Goal: Find specific page/section: Find specific page/section

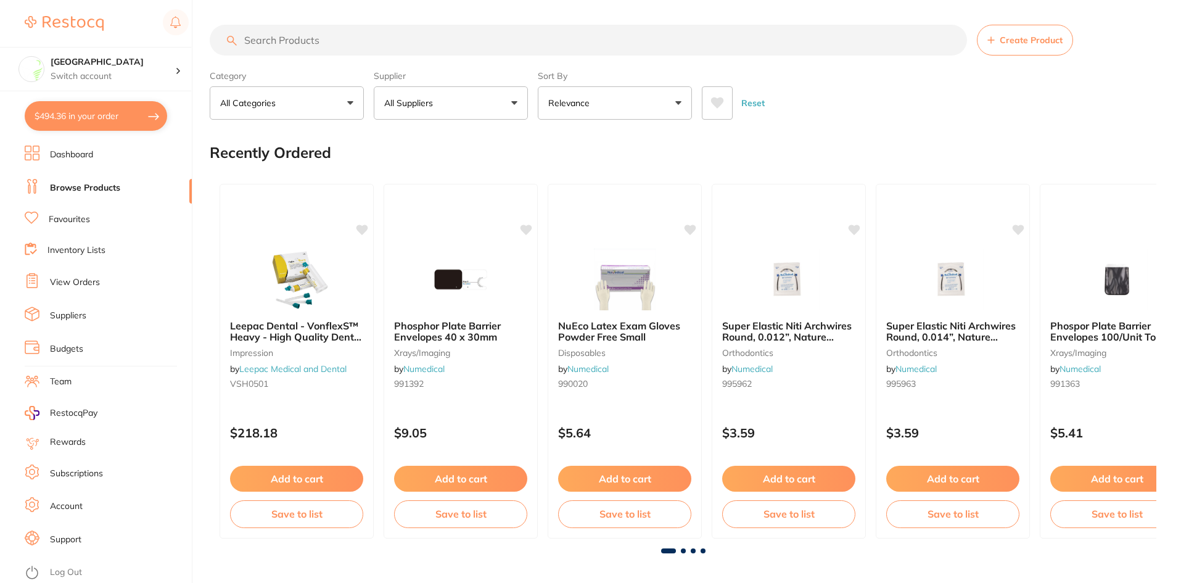
click at [308, 39] on input "search" at bounding box center [588, 40] width 757 height 31
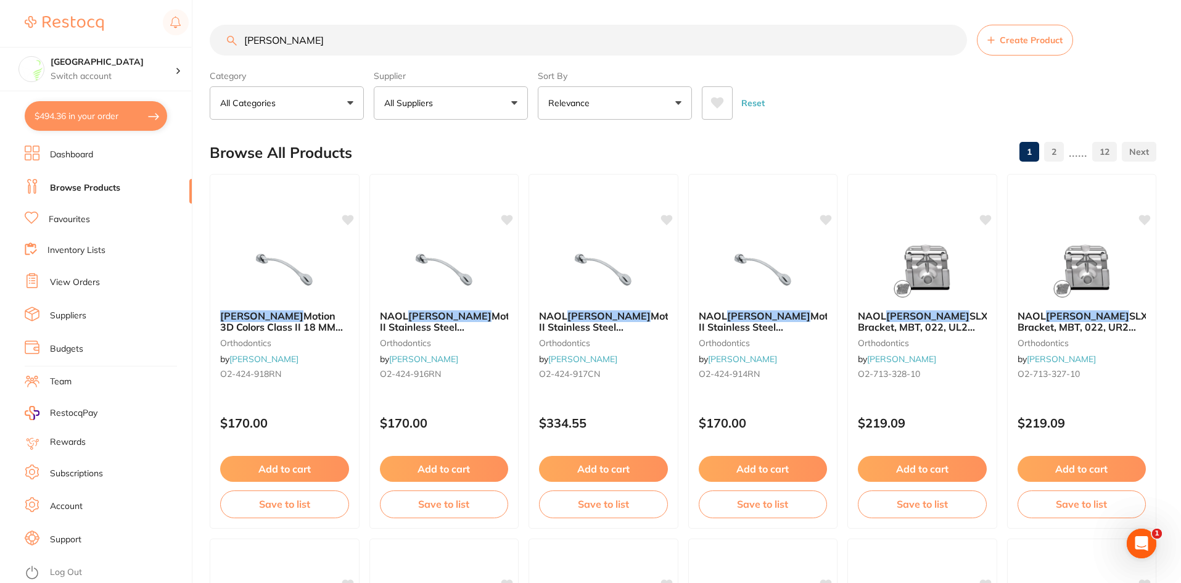
click at [313, 40] on input "[PERSON_NAME]" at bounding box center [588, 40] width 757 height 31
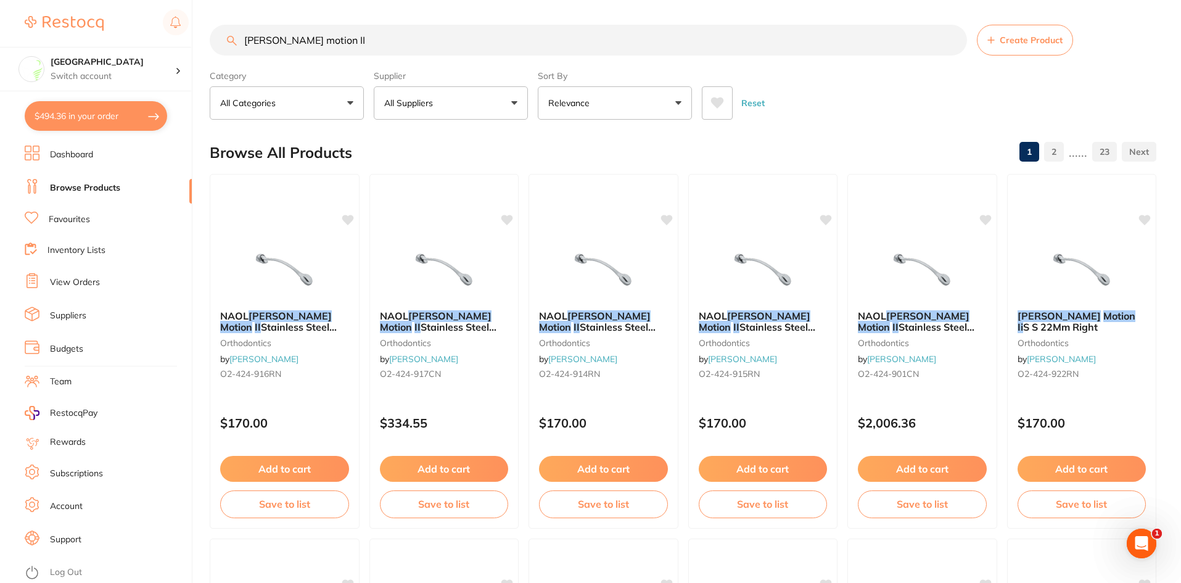
click at [353, 48] on input "[PERSON_NAME] motion II" at bounding box center [588, 40] width 757 height 31
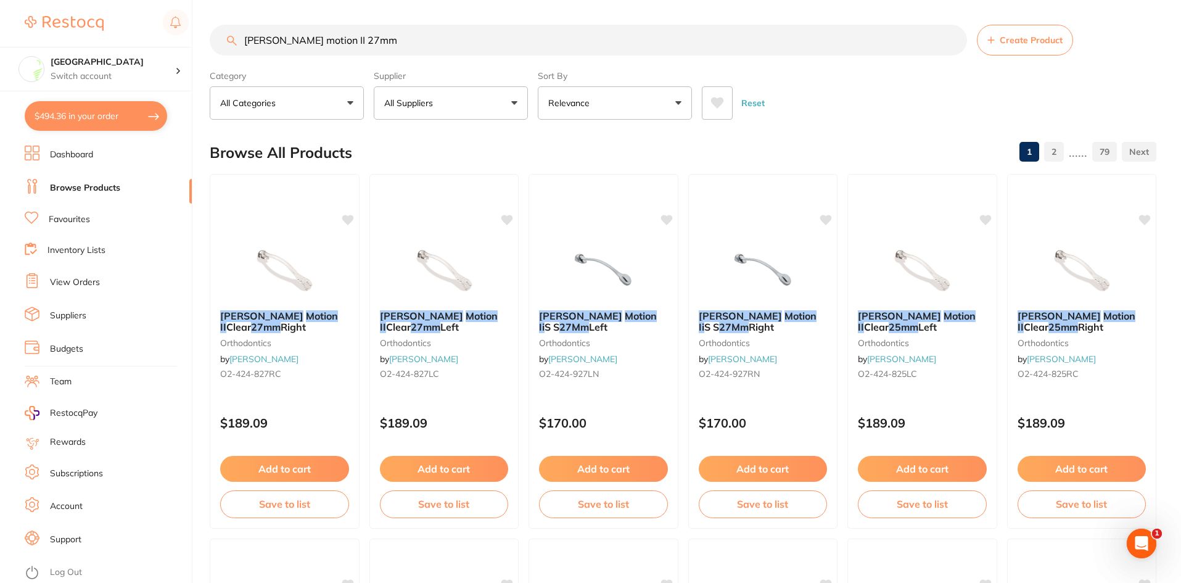
click at [403, 47] on input "[PERSON_NAME] motion II 27mm" at bounding box center [588, 40] width 757 height 31
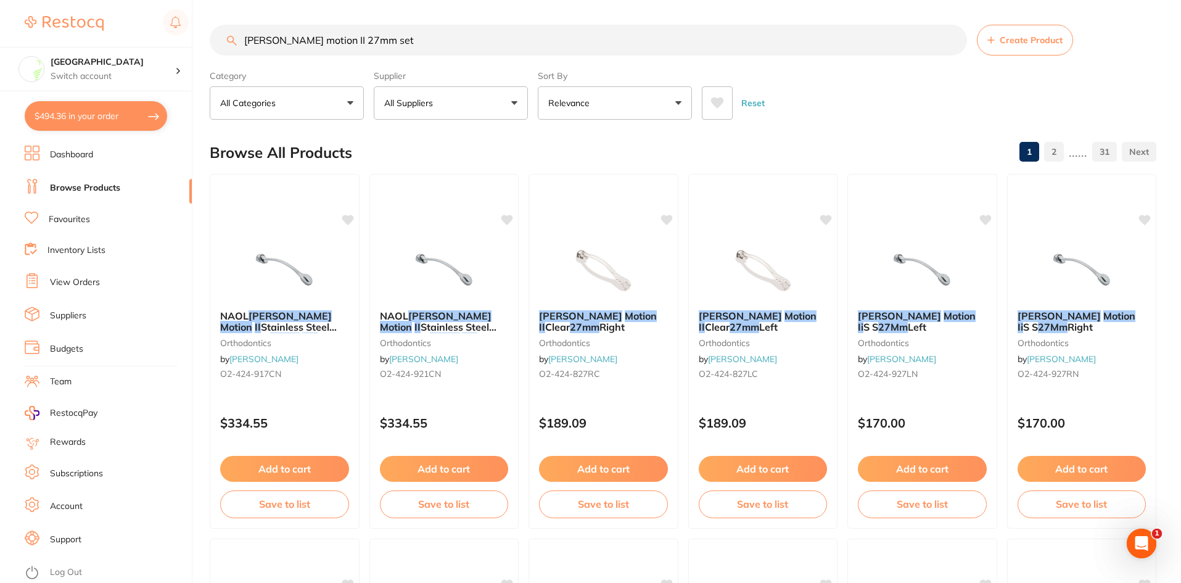
click at [384, 43] on input "[PERSON_NAME] motion II 27mm set" at bounding box center [588, 40] width 757 height 31
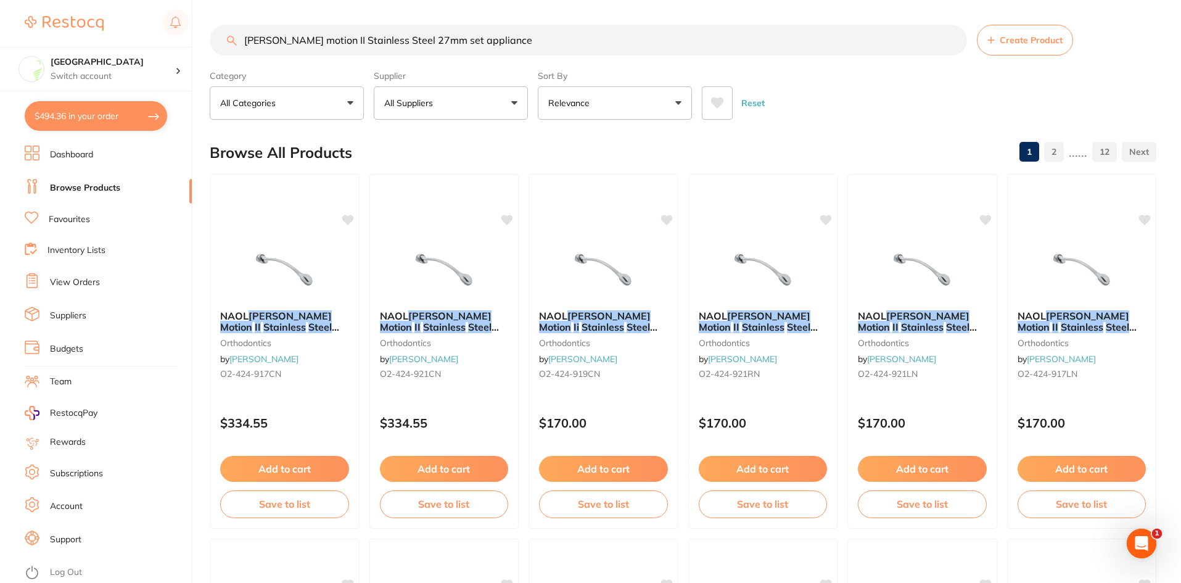
drag, startPoint x: 440, startPoint y: 40, endPoint x: 392, endPoint y: 36, distance: 47.7
click at [392, 36] on input "[PERSON_NAME] motion II Stainless Steel 27mm set appliance" at bounding box center [588, 40] width 757 height 31
click at [676, 105] on button "Relevance" at bounding box center [615, 102] width 154 height 33
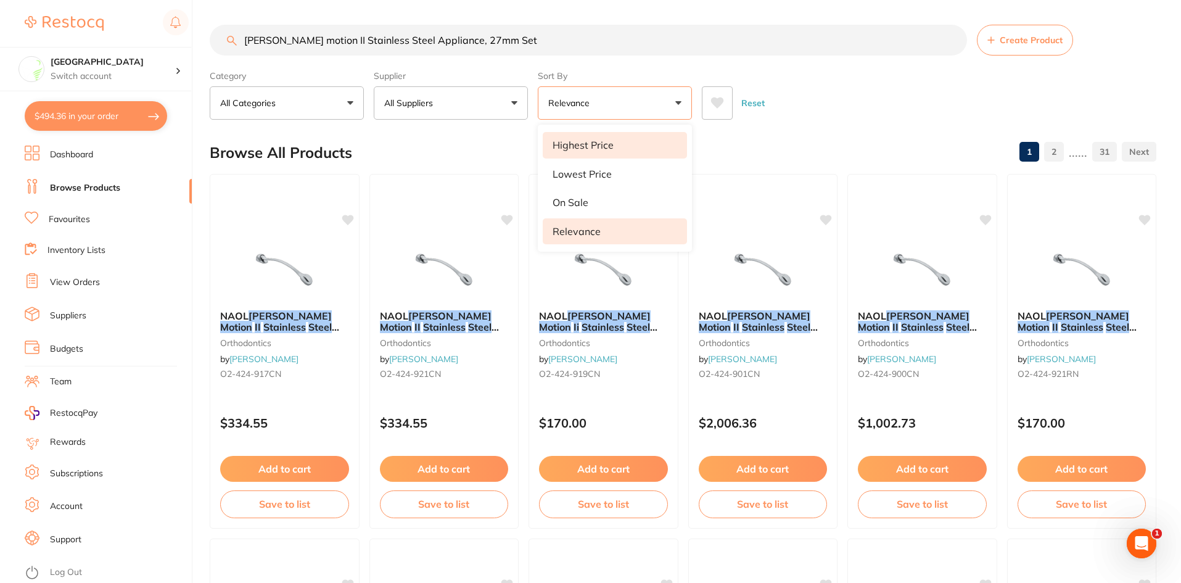
click at [607, 151] on li "Highest Price" at bounding box center [615, 145] width 144 height 26
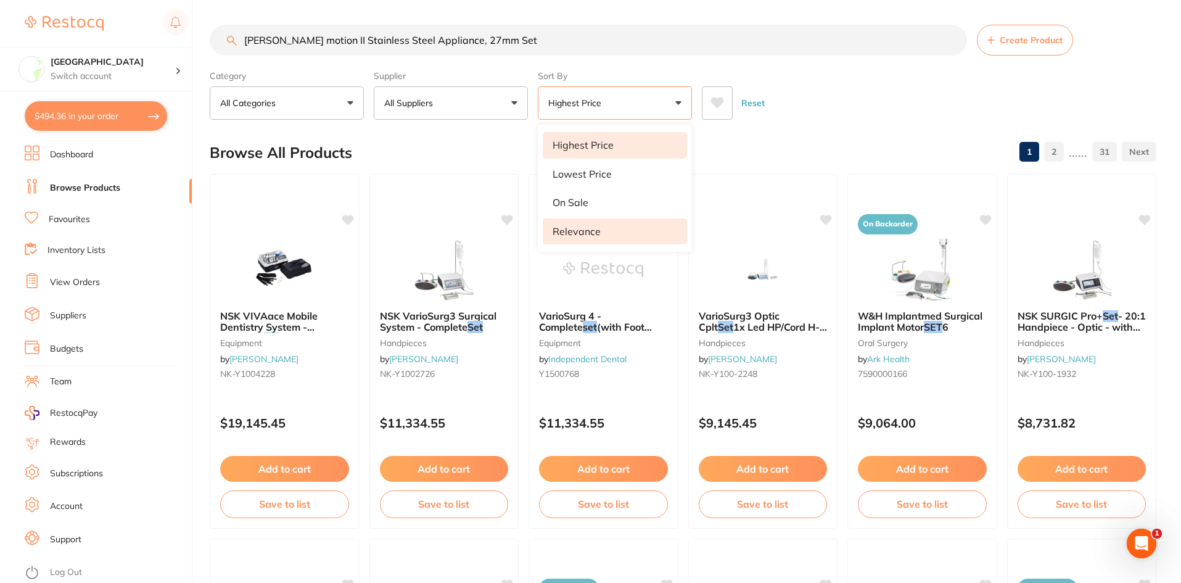
click at [573, 232] on p "Relevance" at bounding box center [577, 231] width 48 height 11
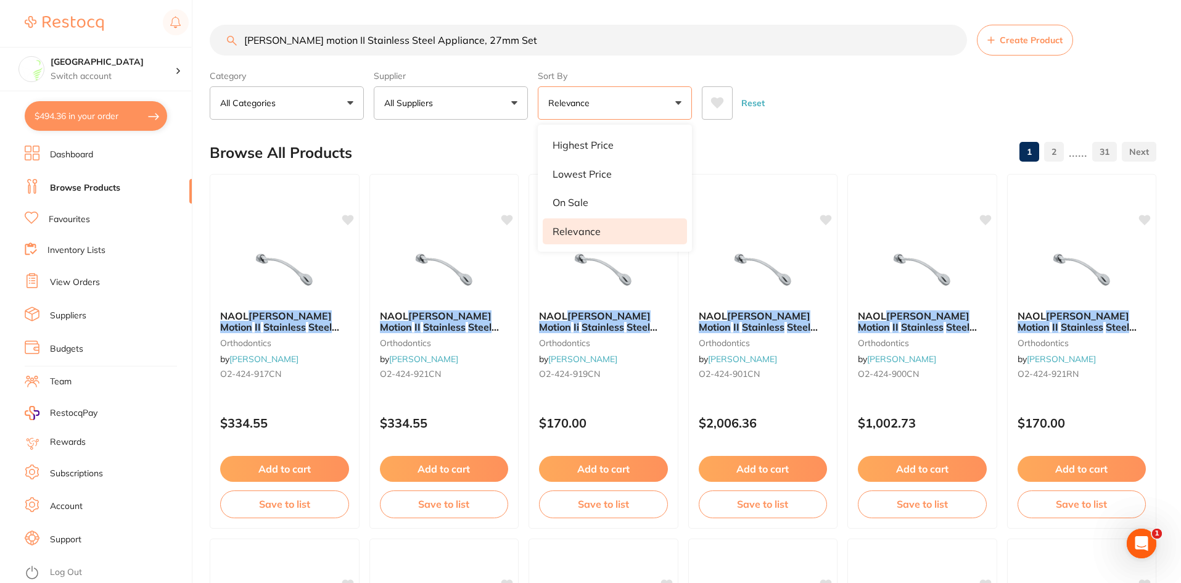
click at [507, 103] on button "All Suppliers" at bounding box center [451, 102] width 154 height 33
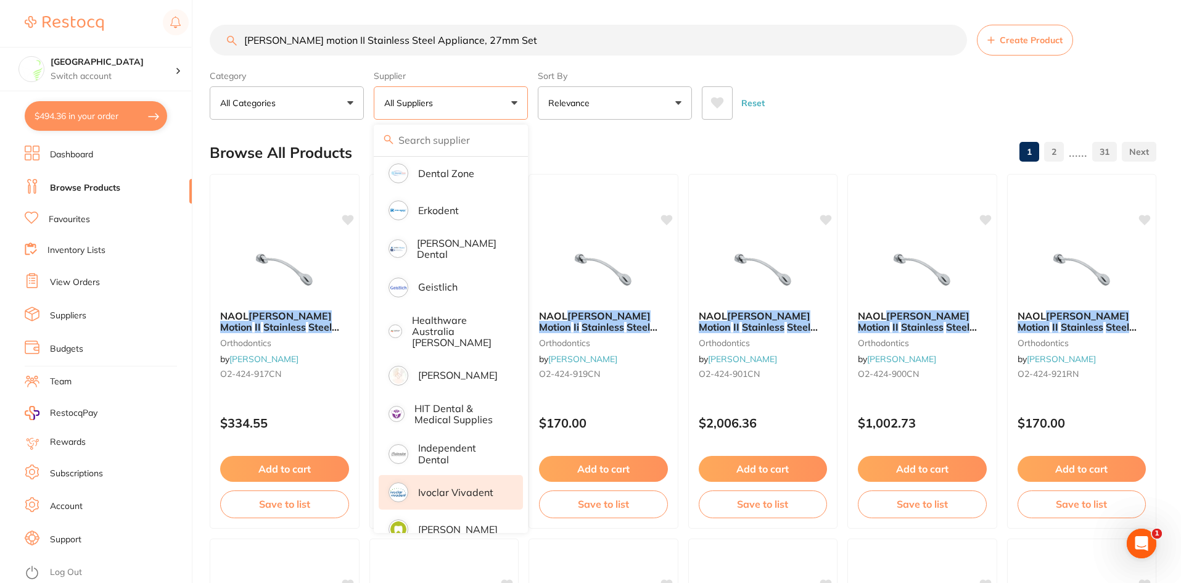
scroll to position [555, 0]
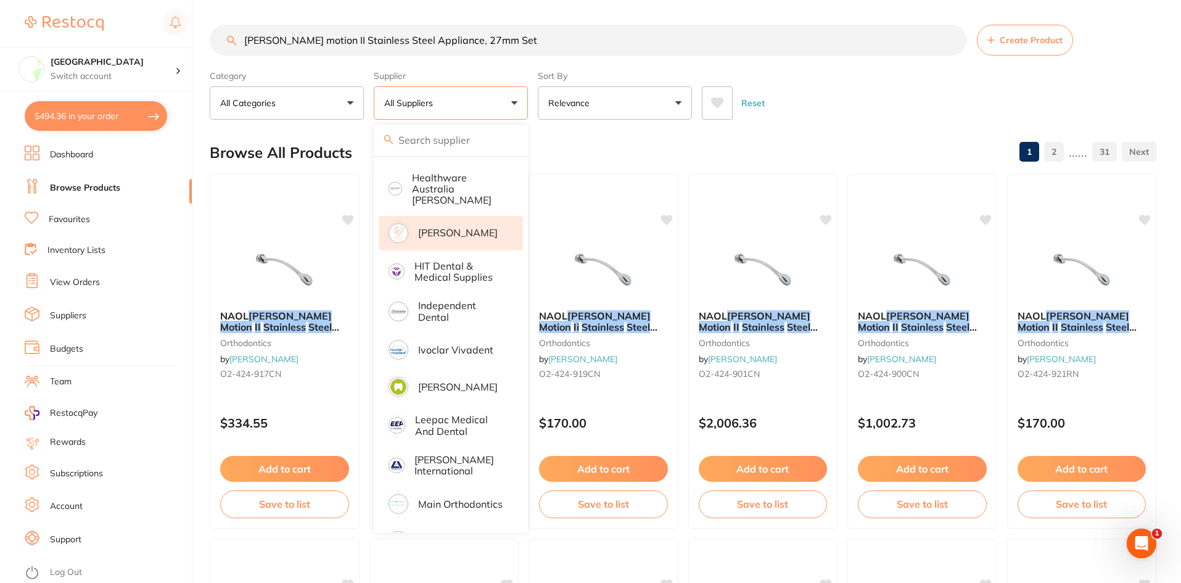
click at [464, 227] on p "[PERSON_NAME]" at bounding box center [458, 232] width 80 height 11
click at [525, 102] on button "[PERSON_NAME]" at bounding box center [451, 102] width 154 height 33
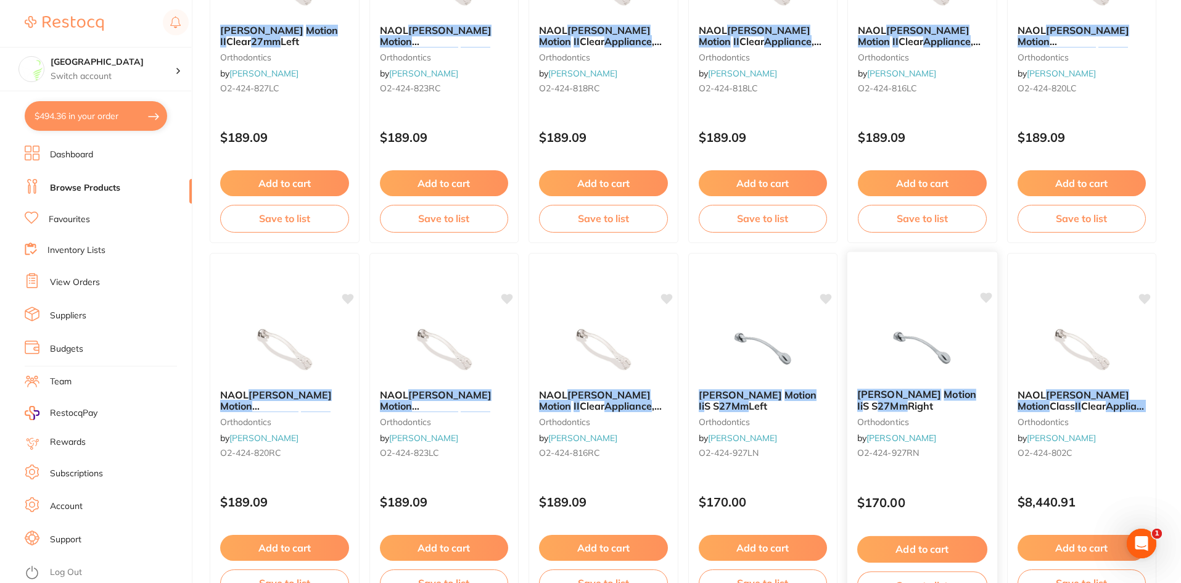
scroll to position [2926, 0]
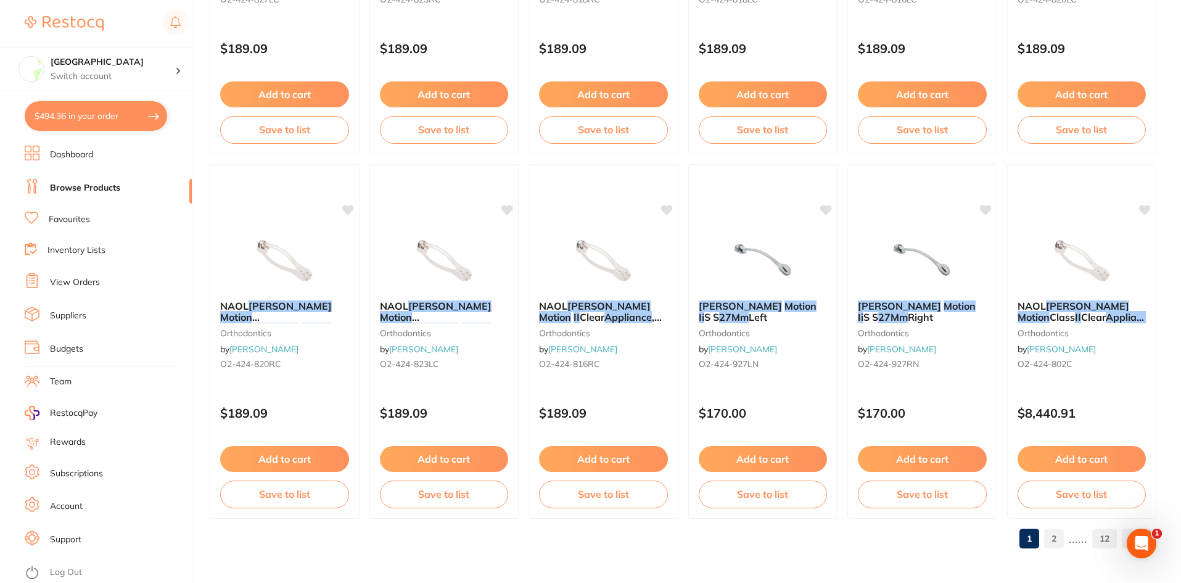
click at [1051, 541] on link "2" at bounding box center [1054, 538] width 20 height 25
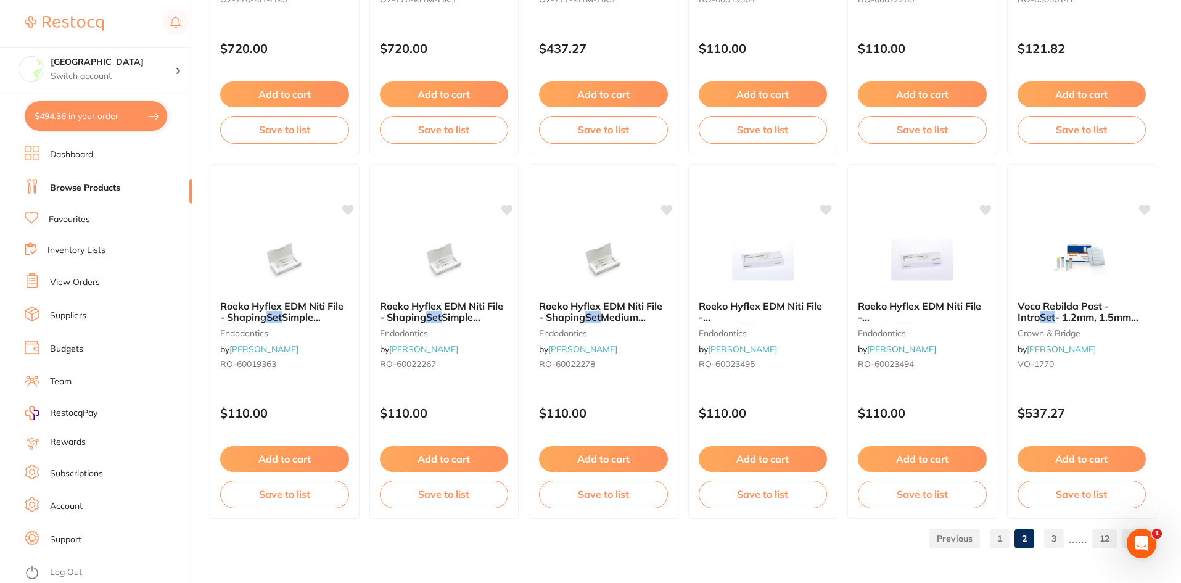
click at [1006, 539] on link "1" at bounding box center [1000, 538] width 20 height 25
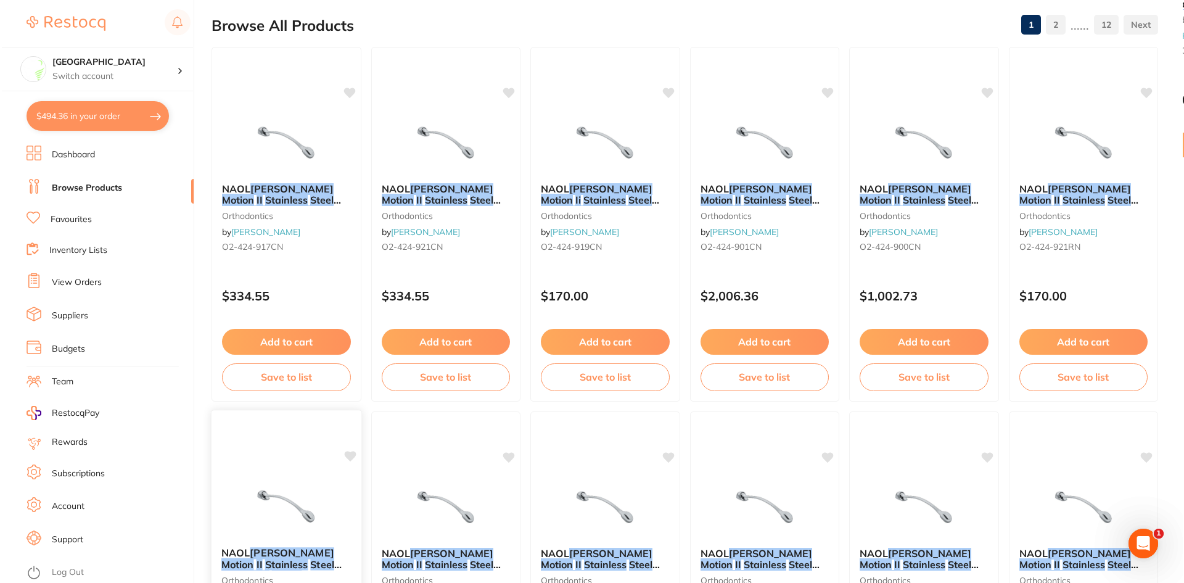
scroll to position [0, 0]
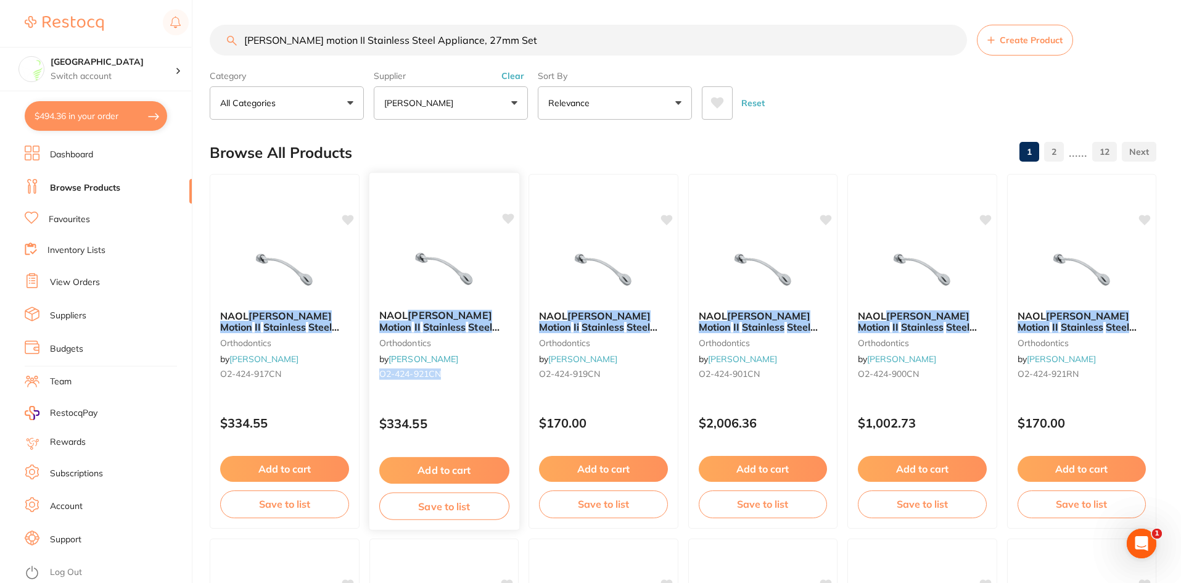
drag, startPoint x: 451, startPoint y: 376, endPoint x: 379, endPoint y: 374, distance: 71.5
click at [379, 374] on small "O2-424-921CN" at bounding box center [444, 374] width 130 height 10
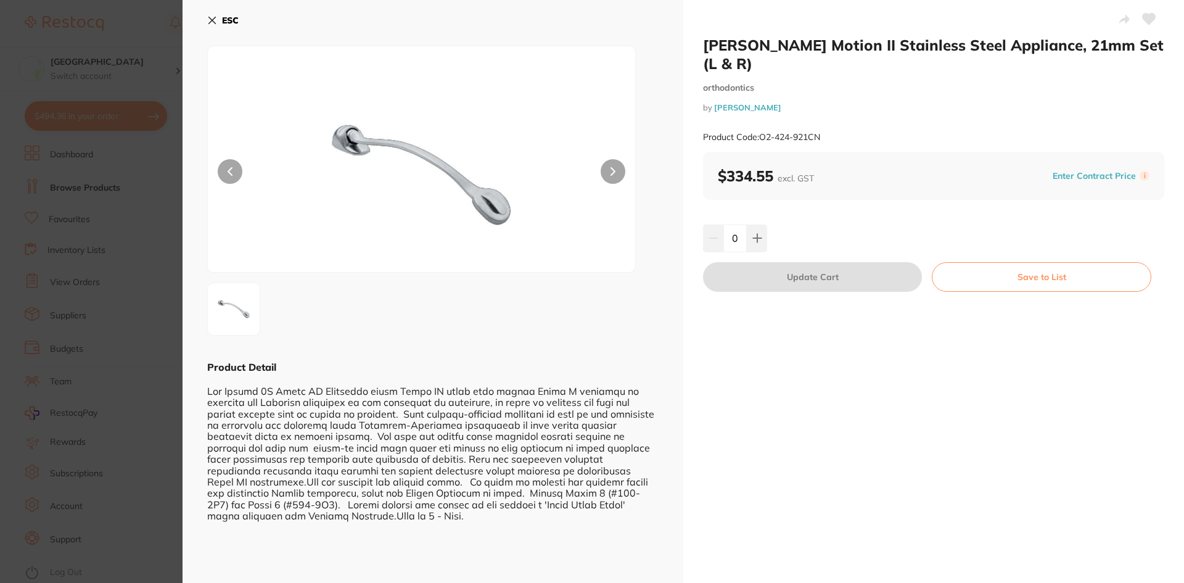
click at [215, 18] on icon at bounding box center [212, 20] width 7 height 7
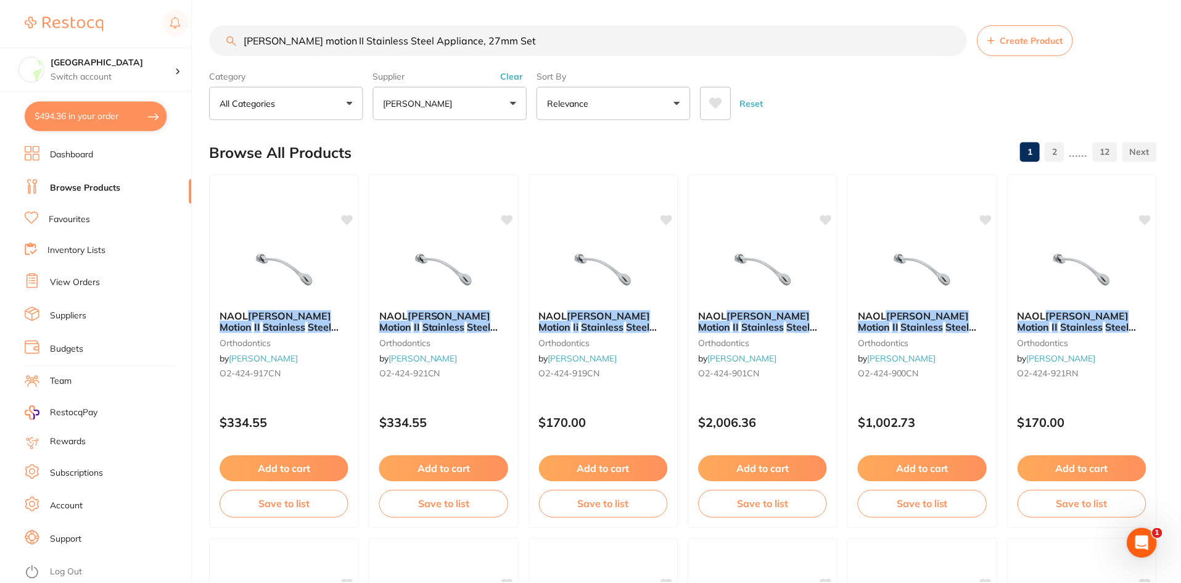
scroll to position [2, 0]
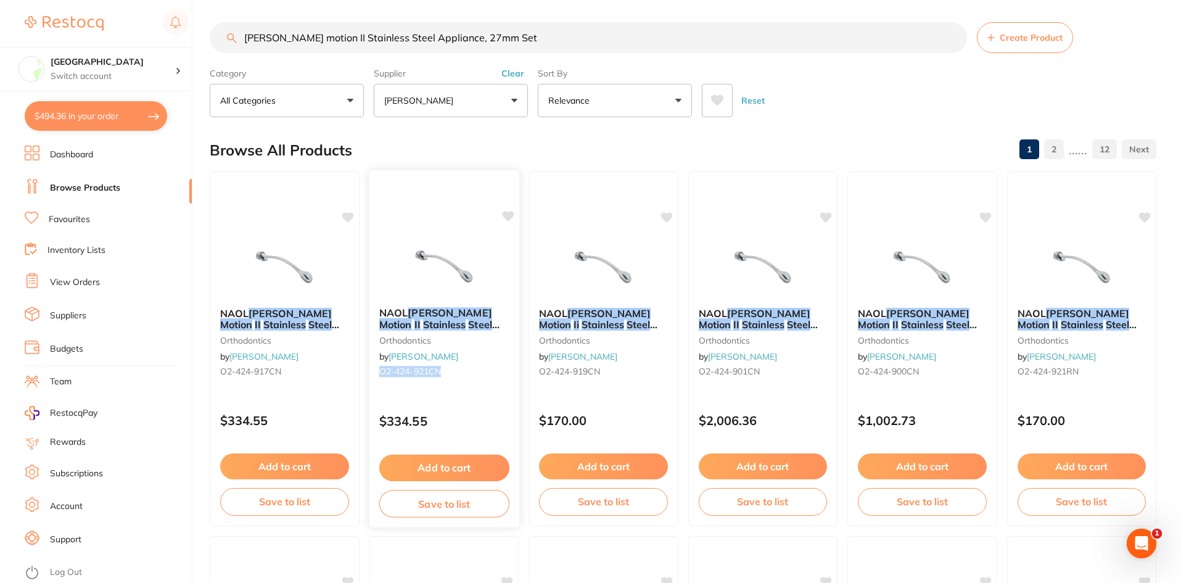
drag, startPoint x: 458, startPoint y: 373, endPoint x: 377, endPoint y: 370, distance: 81.5
click at [377, 370] on div "[PERSON_NAME] Motion II Stainless Steel Appliance , 21mm Set (L & R) orthodonti…" at bounding box center [444, 344] width 150 height 94
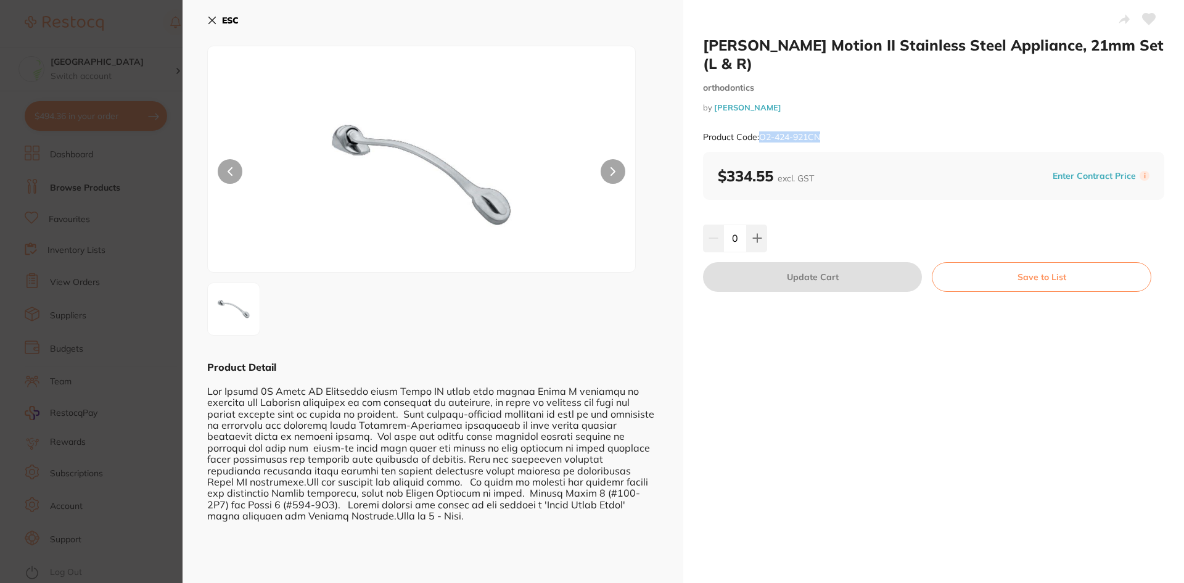
drag, startPoint x: 826, startPoint y: 136, endPoint x: 761, endPoint y: 138, distance: 65.4
click at [761, 138] on div "Product Code: O2-424-921CN" at bounding box center [933, 137] width 461 height 30
copy small "O2-424-921CN"
click at [212, 20] on icon at bounding box center [212, 20] width 10 height 10
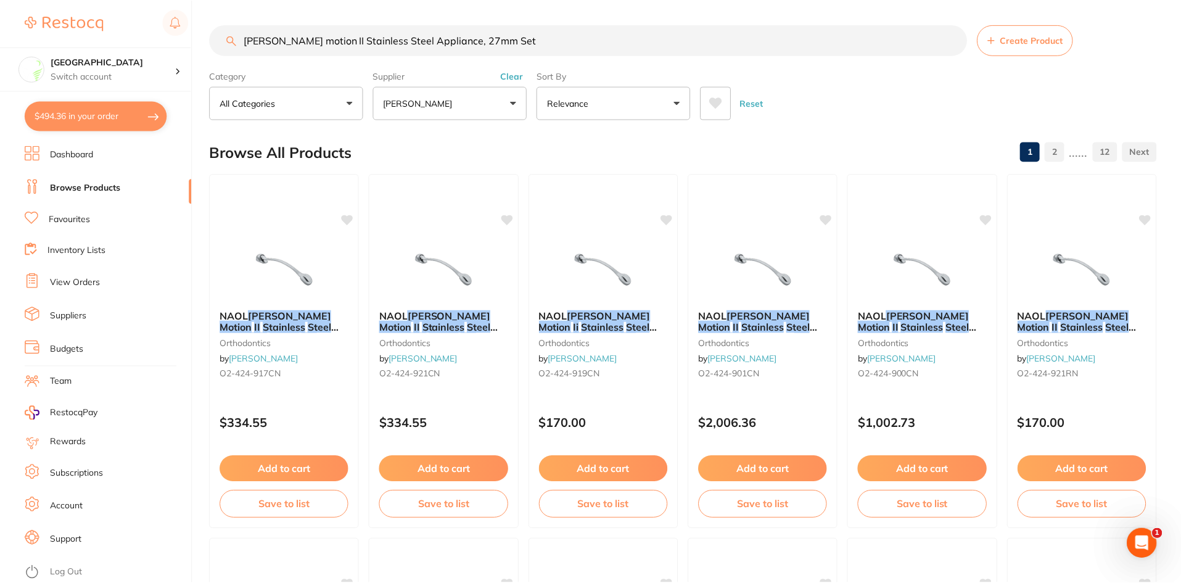
scroll to position [2, 0]
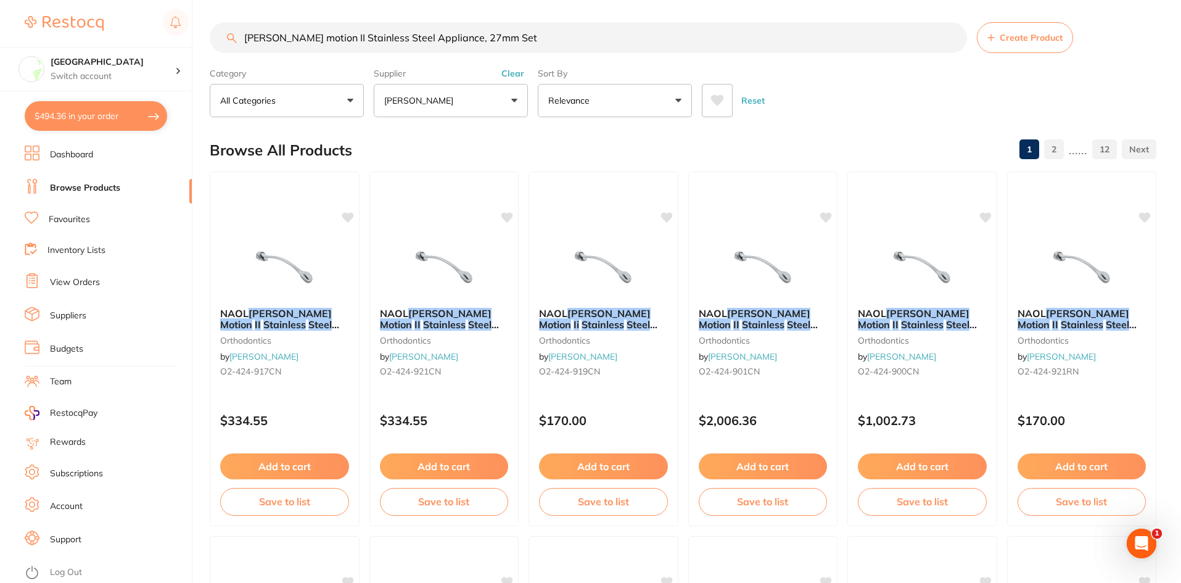
drag, startPoint x: 509, startPoint y: 41, endPoint x: 48, endPoint y: 36, distance: 461.3
click at [31, 36] on div "$494.36 Epping Dental Centre Switch account Epping Dental Centre $494.36 in you…" at bounding box center [590, 289] width 1181 height 583
paste input "O2-424-921CN"
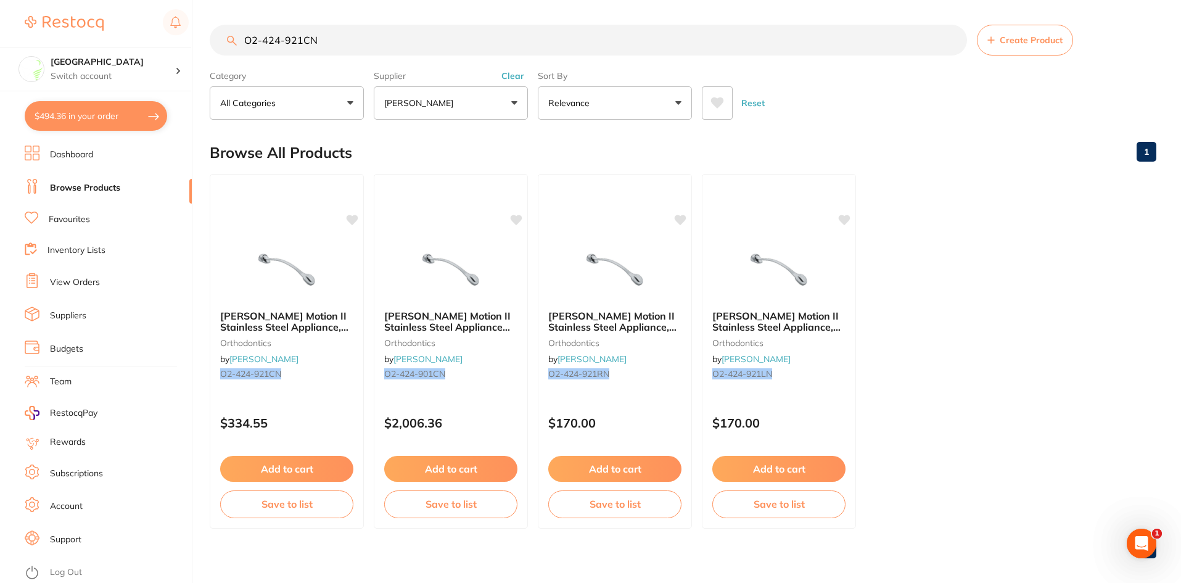
scroll to position [0, 0]
click at [302, 44] on input "O2-424-921CN" at bounding box center [588, 40] width 757 height 31
type input "O2-424-927CN"
click at [78, 314] on link "Suppliers" at bounding box center [68, 316] width 36 height 12
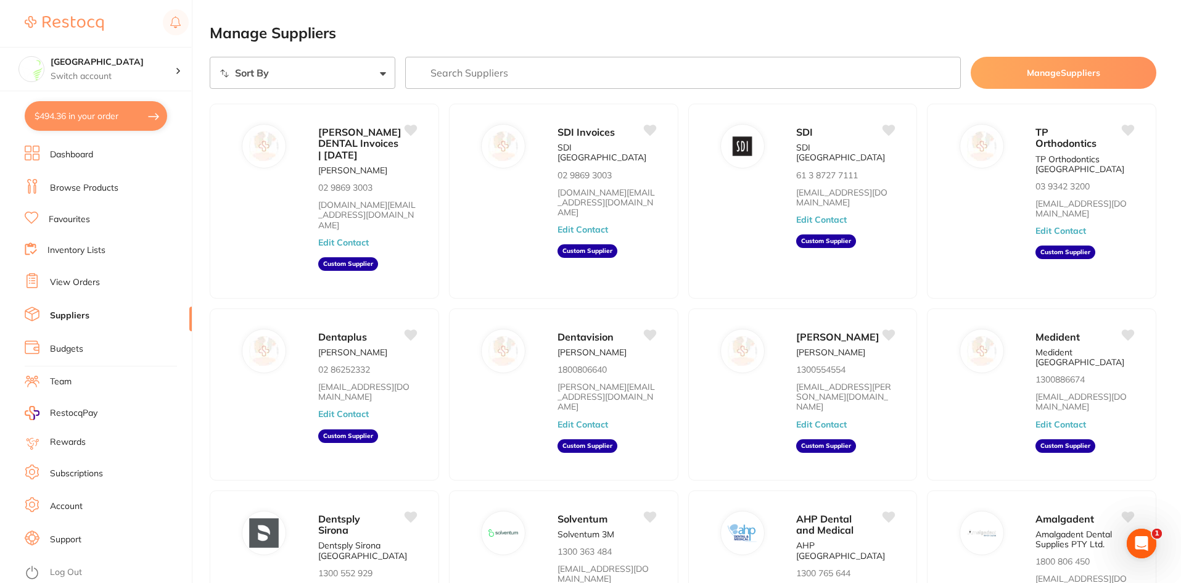
click at [516, 80] on input "search" at bounding box center [683, 73] width 556 height 32
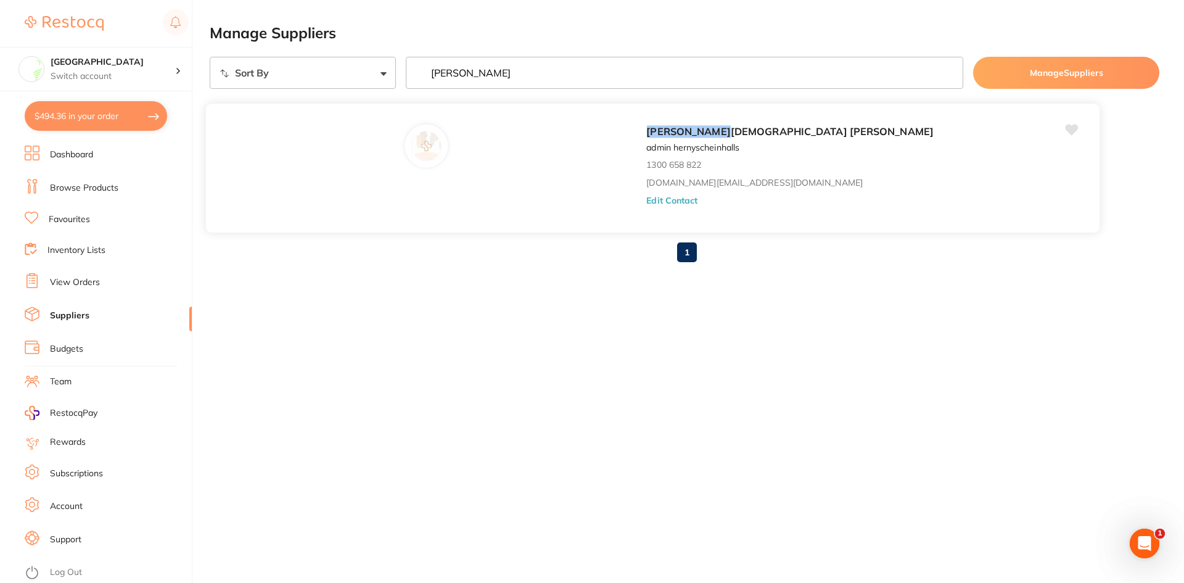
type input "[PERSON_NAME]"
click at [731, 134] on span "[DEMOGRAPHIC_DATA] [PERSON_NAME]" at bounding box center [832, 131] width 203 height 12
click at [646, 201] on button "Edit Contact" at bounding box center [671, 200] width 51 height 10
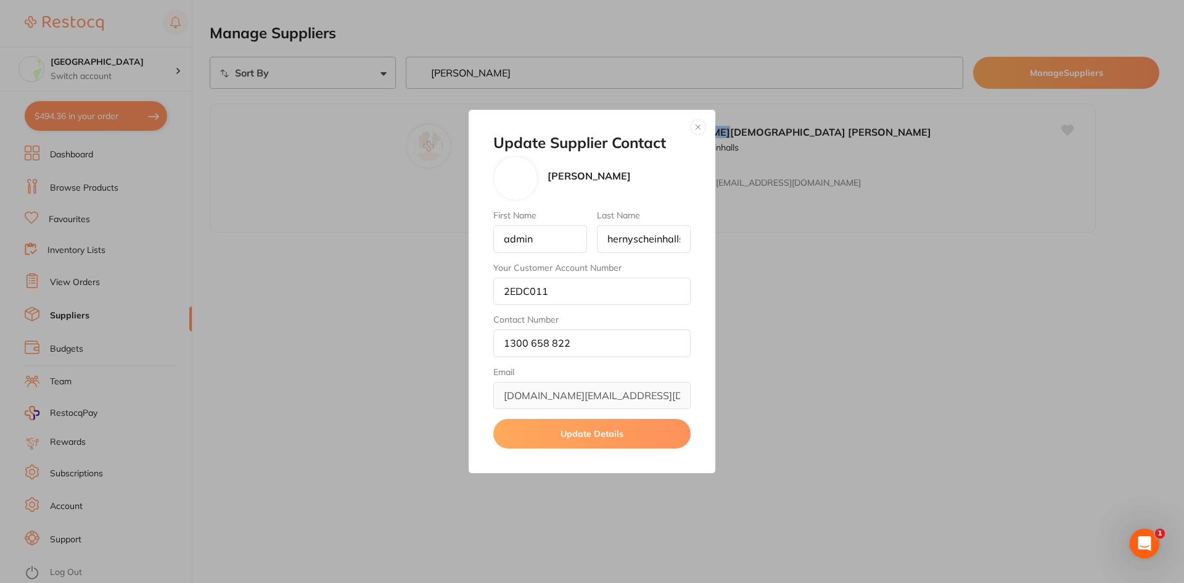
click at [705, 131] on div "Update Supplier Contact [PERSON_NAME] First Name admin Last Name hernyscheinhal…" at bounding box center [592, 292] width 247 height 364
click at [697, 130] on button "button" at bounding box center [698, 127] width 15 height 15
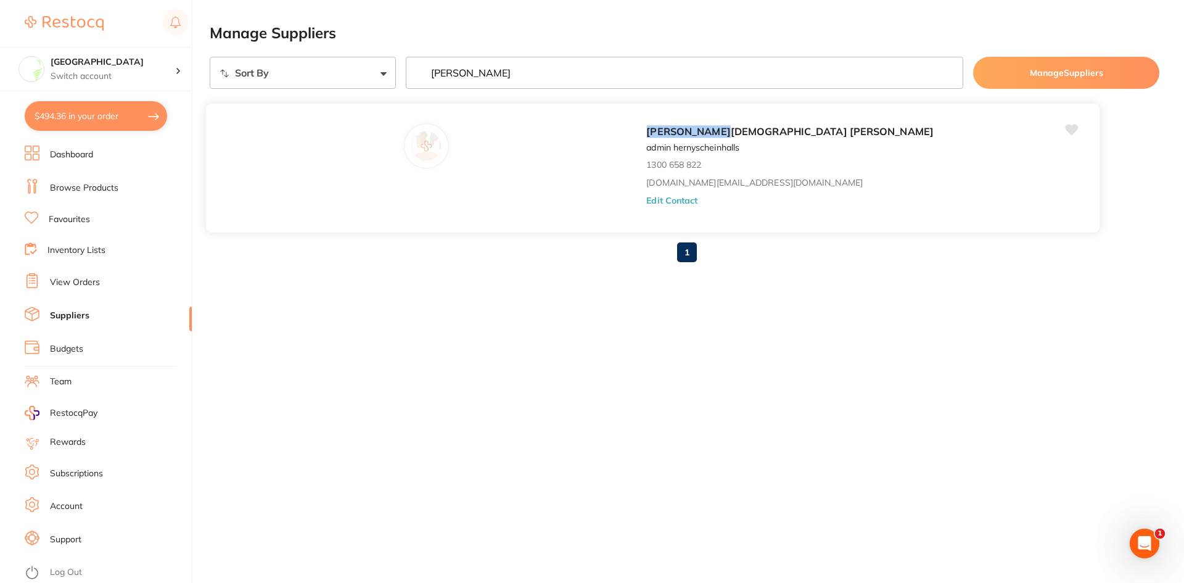
click at [646, 197] on button "Edit Contact" at bounding box center [671, 200] width 51 height 10
